Goal: Task Accomplishment & Management: Manage account settings

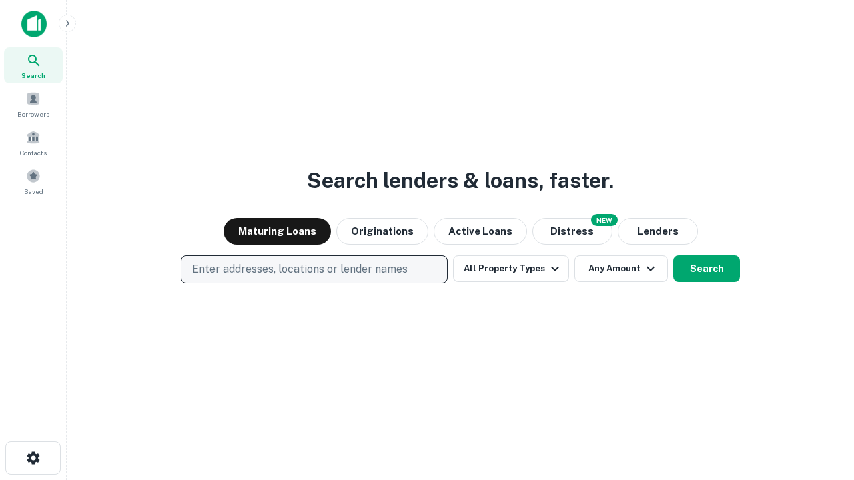
click at [313, 269] on p "Enter addresses, locations or lender names" at bounding box center [299, 269] width 215 height 16
type input "**********"
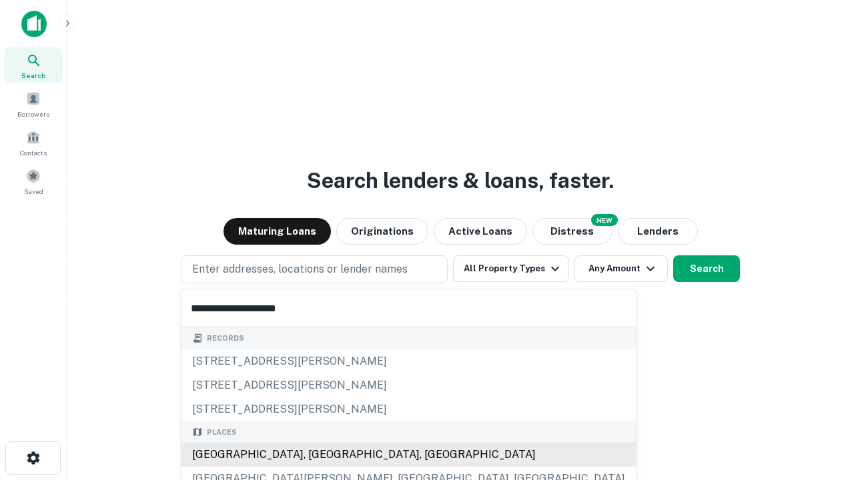
click at [319, 455] on div "Santa Monica, CA, USA" at bounding box center [408, 455] width 454 height 24
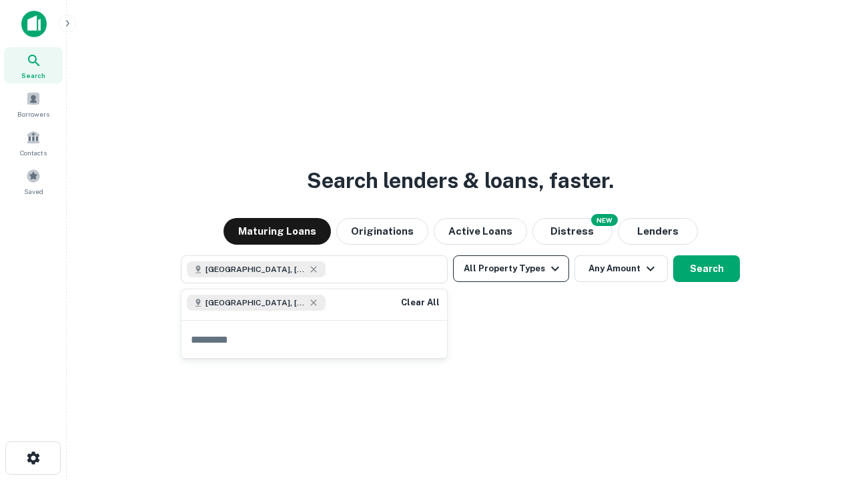
click at [511, 269] on button "All Property Types" at bounding box center [511, 268] width 116 height 27
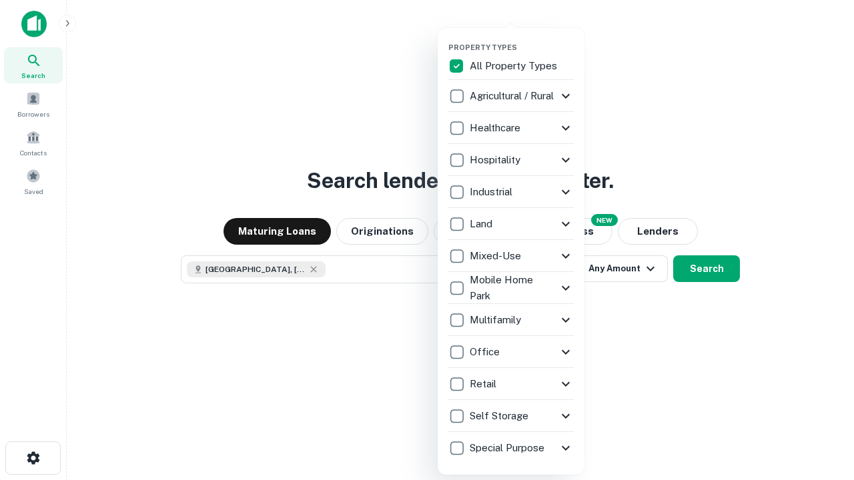
click at [521, 39] on button "button" at bounding box center [521, 39] width 147 height 1
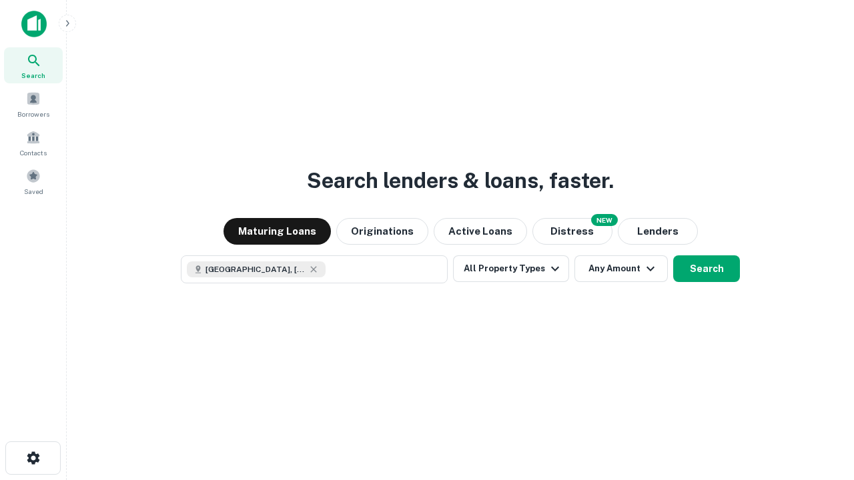
scroll to position [21, 0]
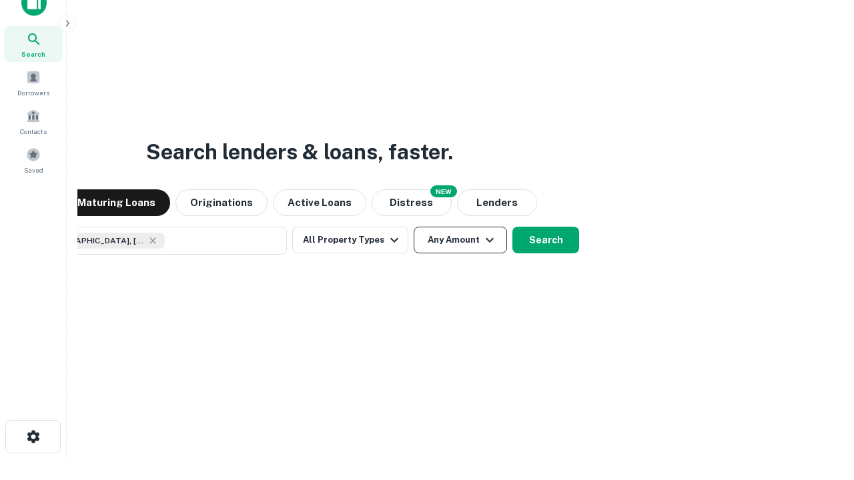
click at [413, 227] on button "Any Amount" at bounding box center [459, 240] width 93 height 27
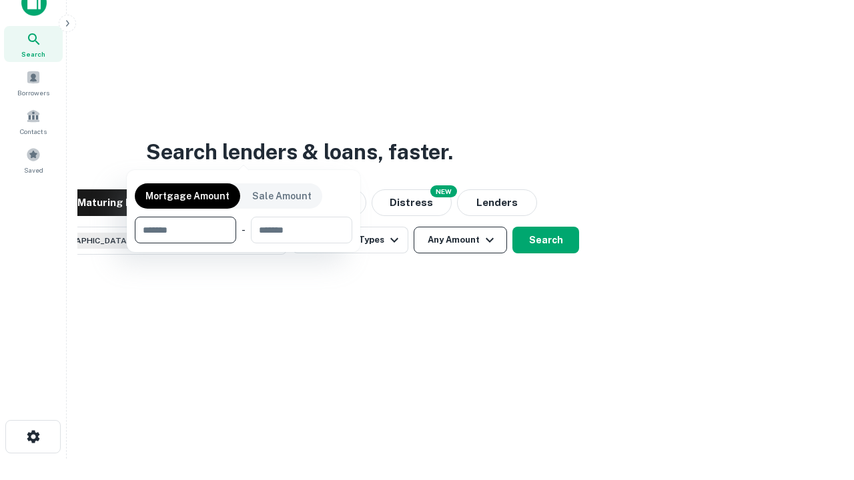
scroll to position [96, 377]
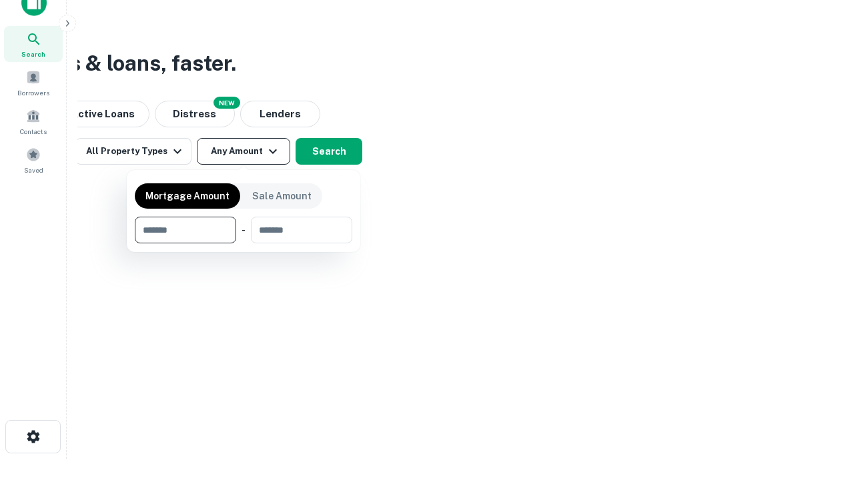
type input "*******"
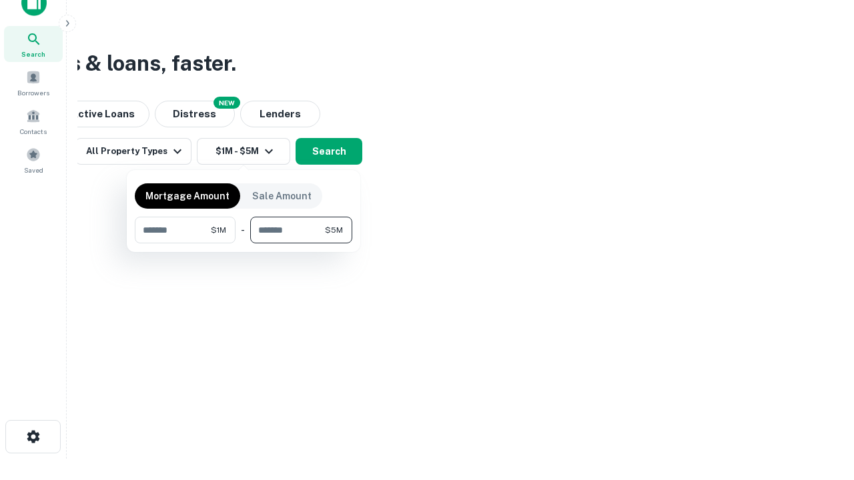
type input "*******"
click at [243, 243] on button "button" at bounding box center [243, 243] width 217 height 1
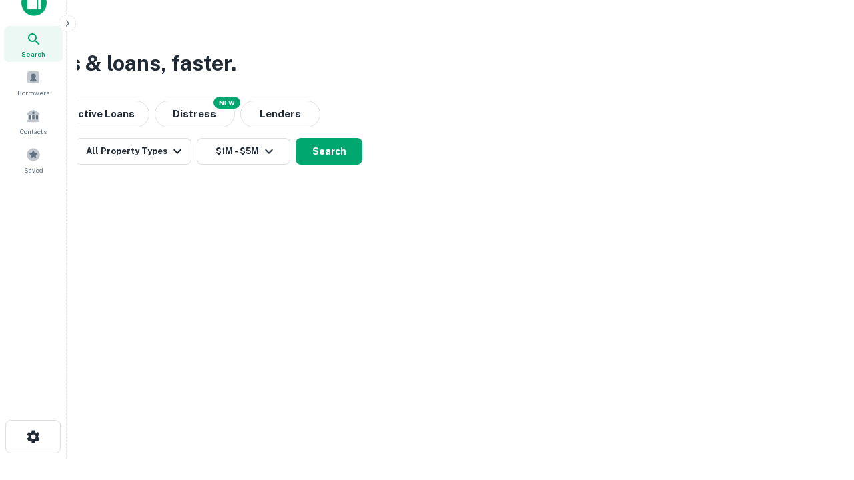
scroll to position [21, 0]
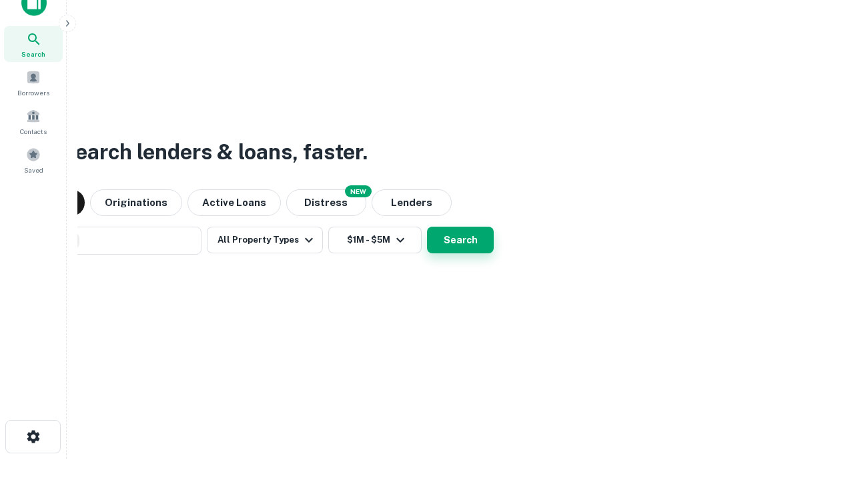
click at [427, 227] on button "Search" at bounding box center [460, 240] width 67 height 27
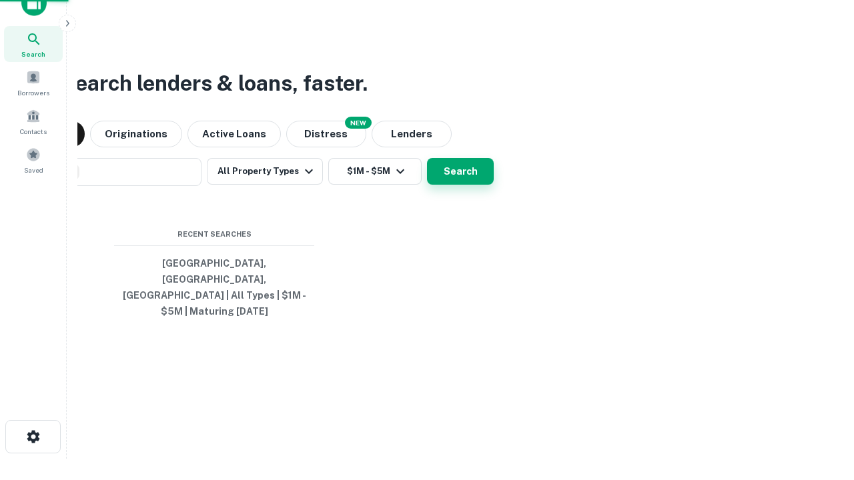
scroll to position [43, 377]
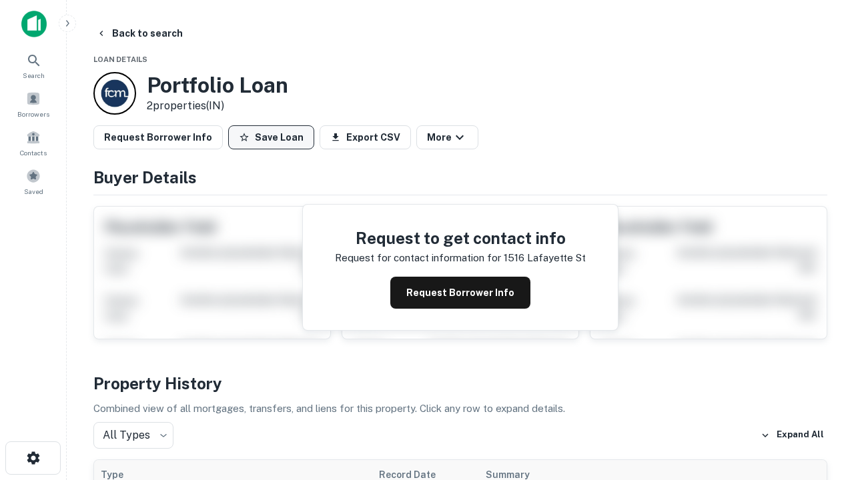
click at [271, 137] on button "Save Loan" at bounding box center [271, 137] width 86 height 24
click at [274, 137] on button "Loan Saved" at bounding box center [274, 137] width 92 height 24
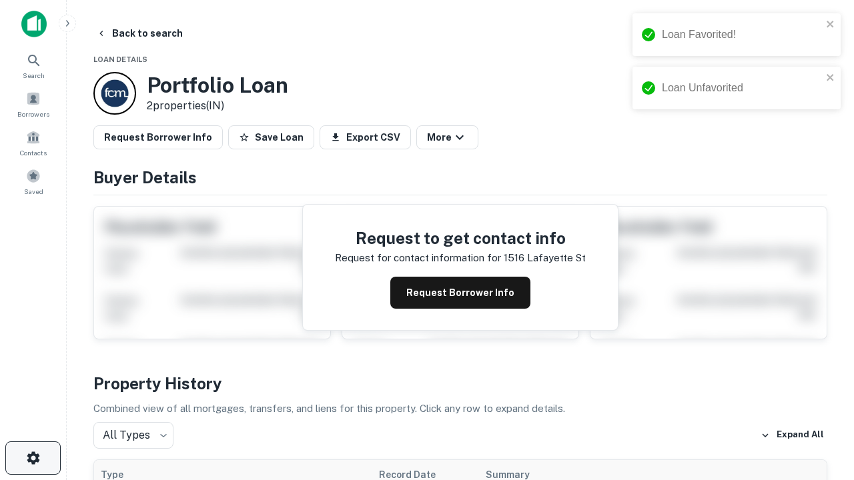
click at [33, 458] on icon "button" at bounding box center [33, 458] width 16 height 16
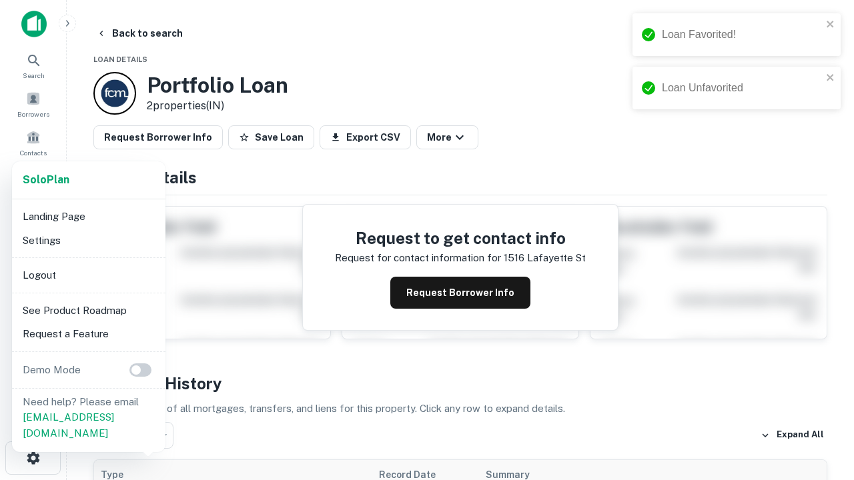
click at [88, 275] on li "Logout" at bounding box center [88, 275] width 143 height 24
